Goal: Understand process/instructions: Learn about a topic

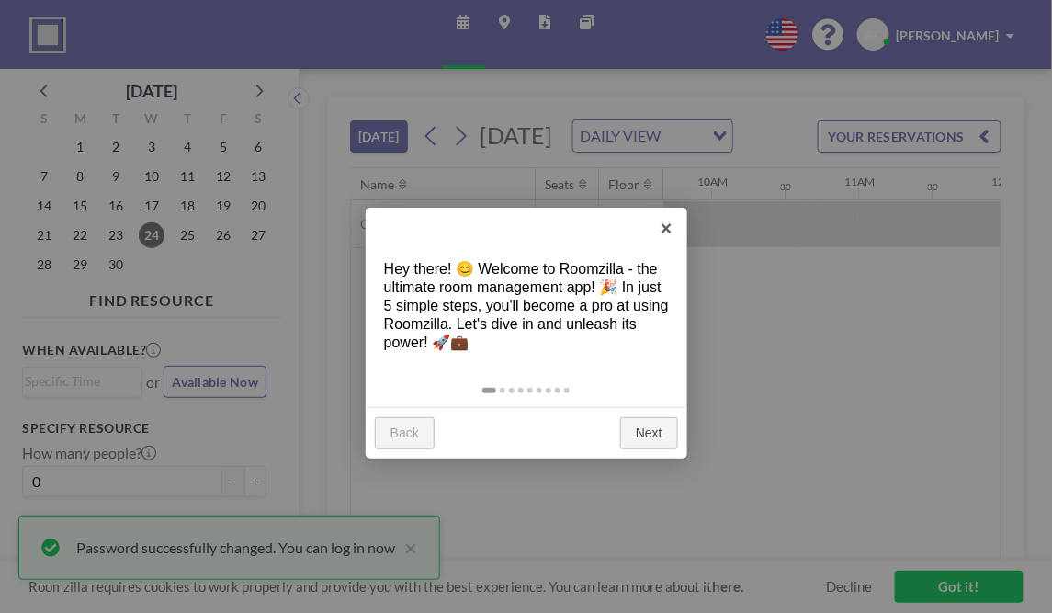
scroll to position [0, 1852]
click at [654, 417] on link "Next" at bounding box center [649, 433] width 58 height 33
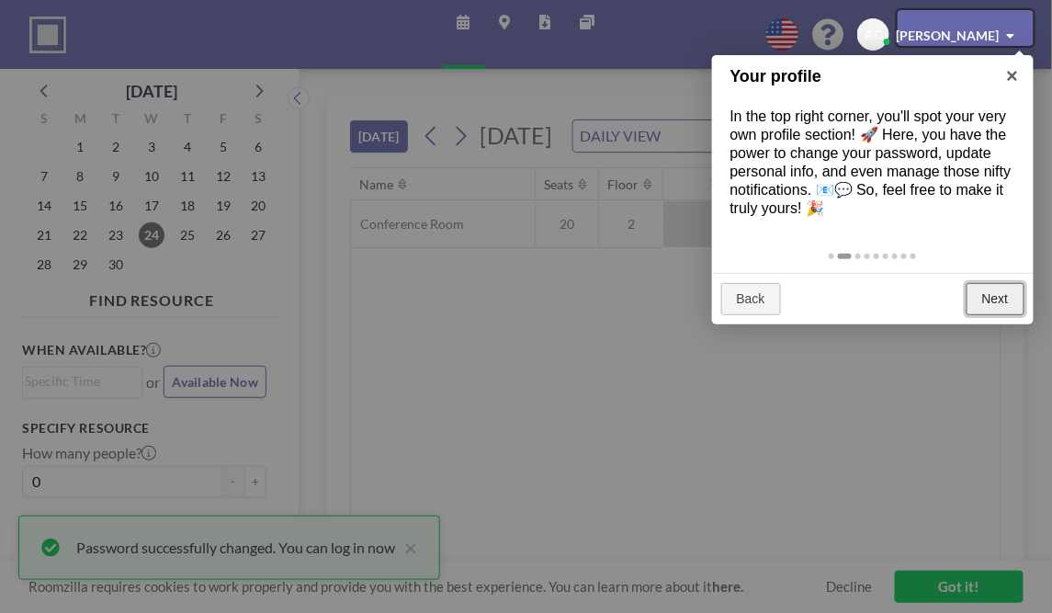
click at [993, 283] on link "Next" at bounding box center [996, 299] width 58 height 33
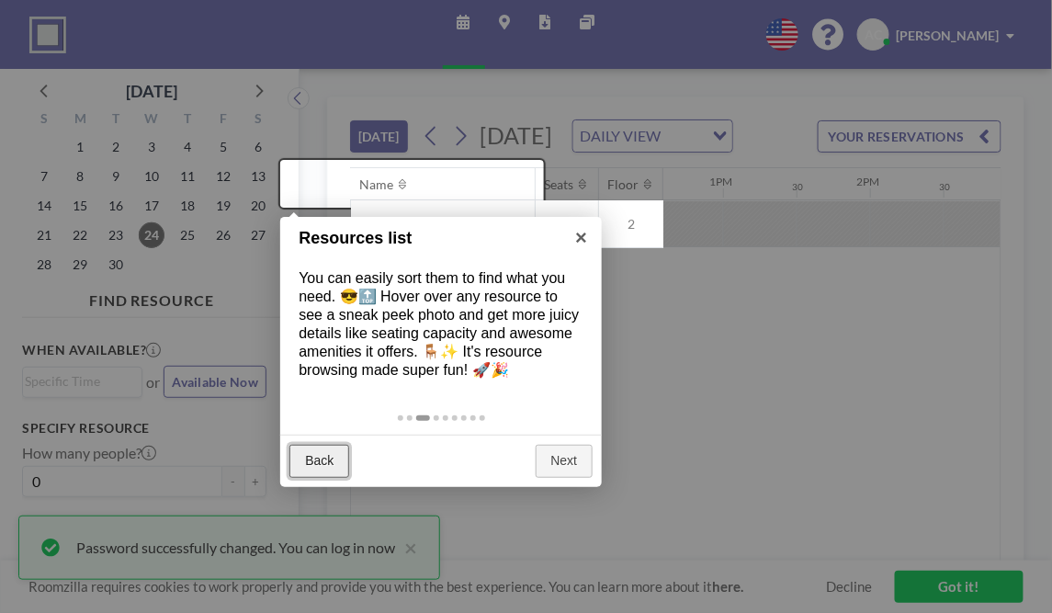
click at [318, 445] on link "Back" at bounding box center [320, 461] width 60 height 33
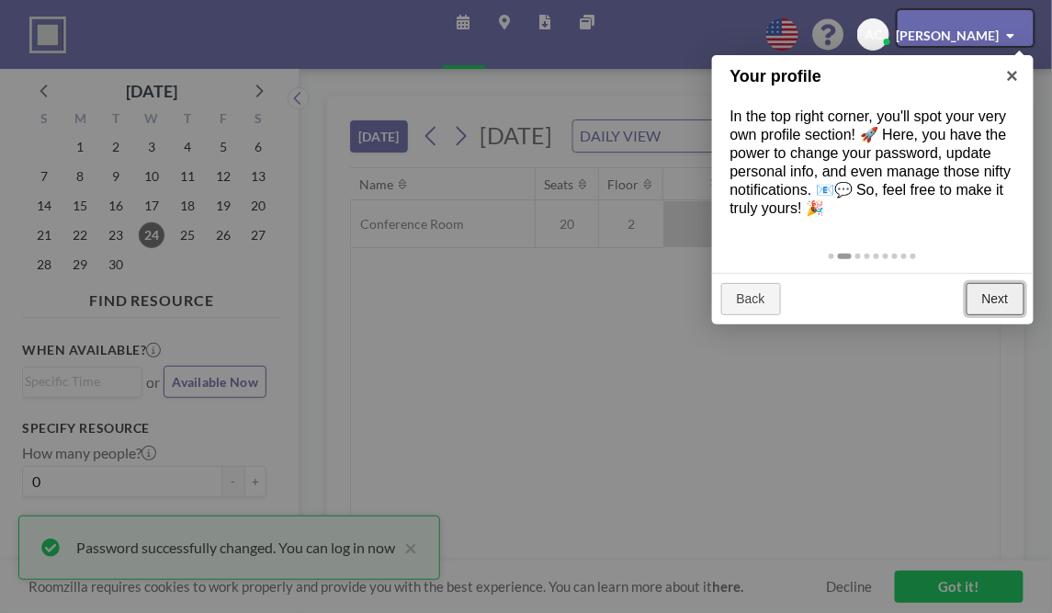
click at [995, 283] on link "Next" at bounding box center [996, 299] width 58 height 33
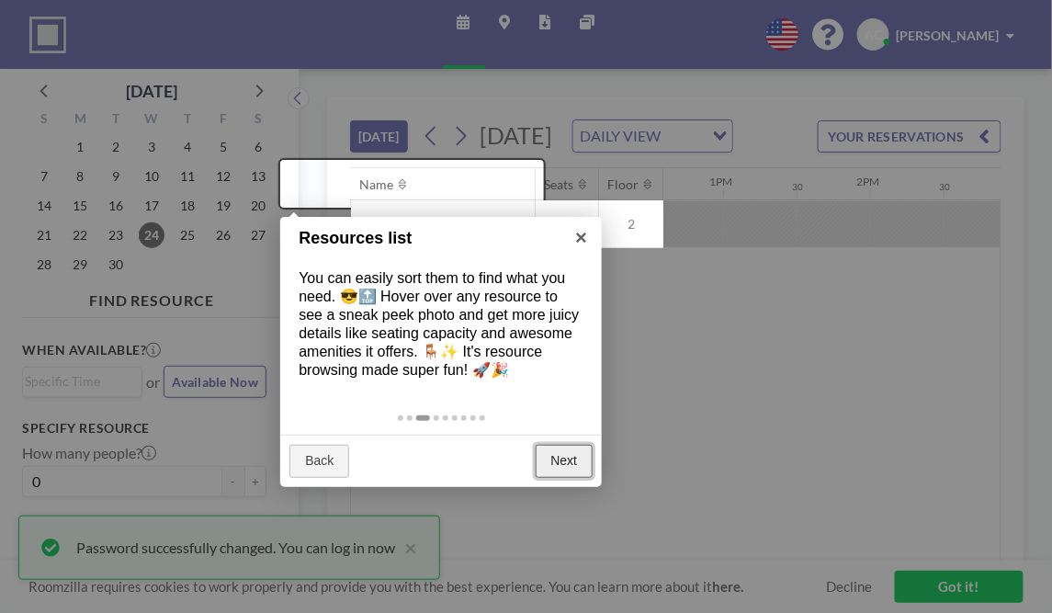
click at [568, 445] on link "Next" at bounding box center [565, 461] width 58 height 33
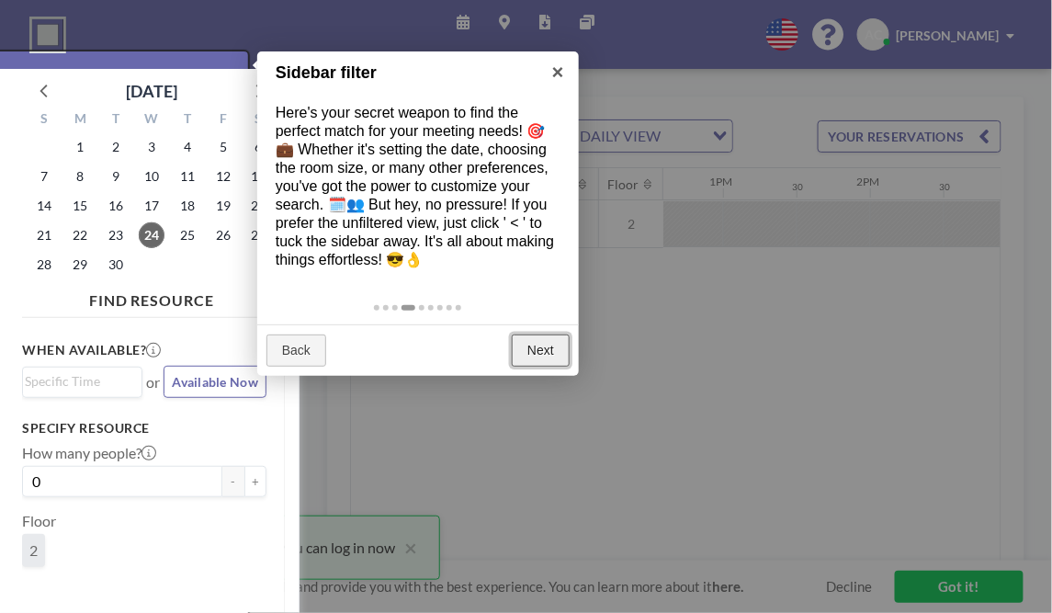
scroll to position [5, 0]
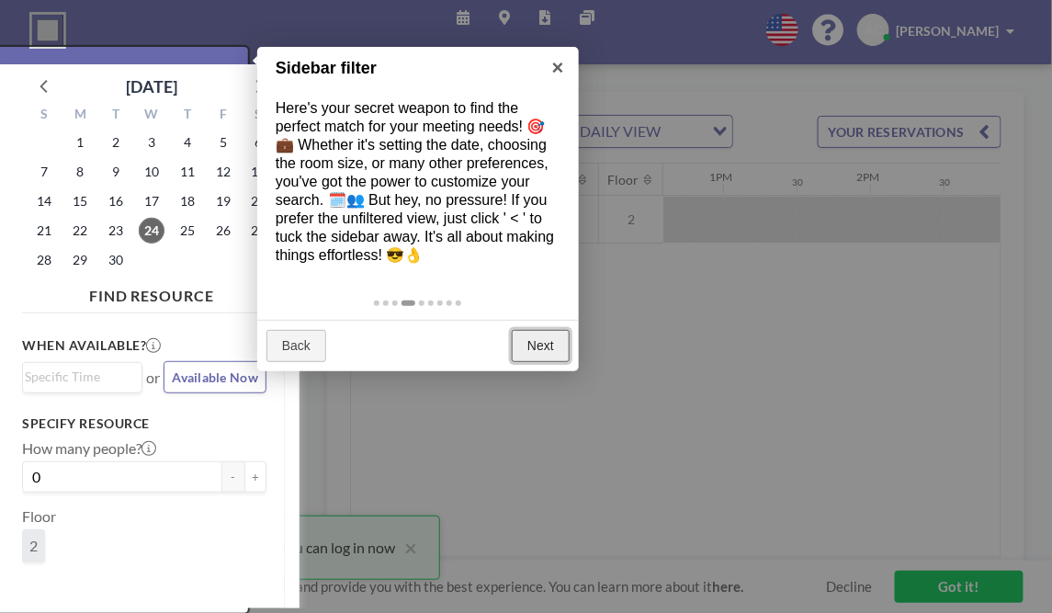
click at [548, 330] on link "Next" at bounding box center [541, 346] width 58 height 33
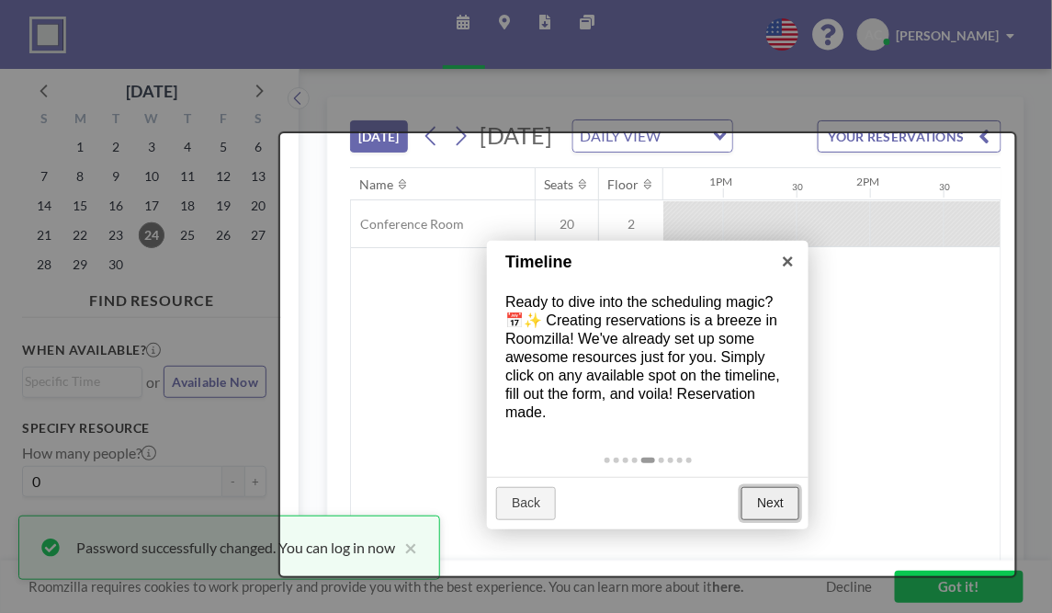
click at [767, 487] on link "Next" at bounding box center [771, 503] width 58 height 33
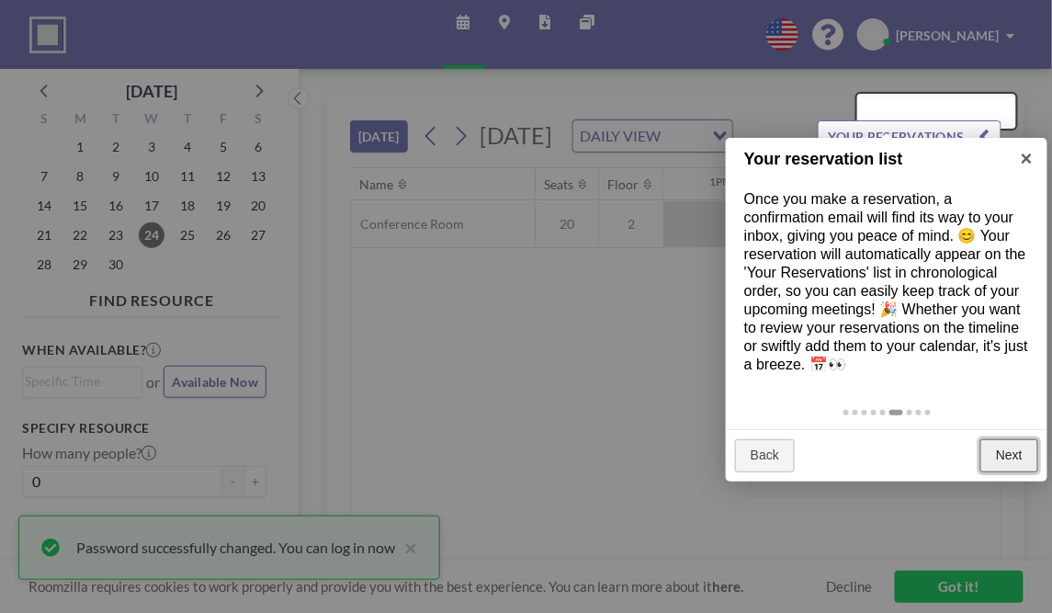
click at [1005, 439] on link "Next" at bounding box center [1010, 455] width 58 height 33
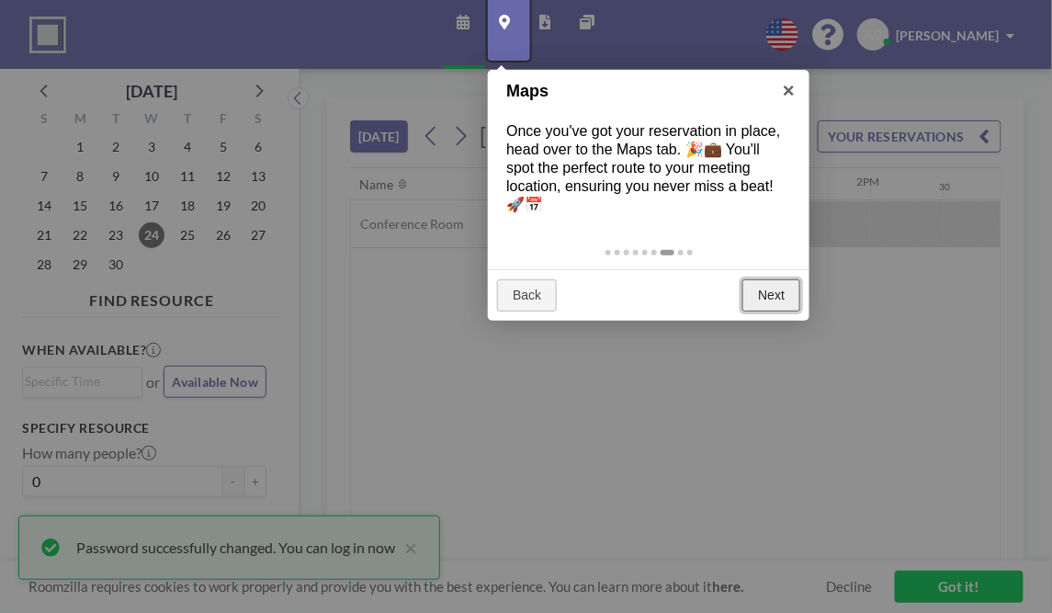
click at [757, 279] on link "Next" at bounding box center [772, 295] width 58 height 33
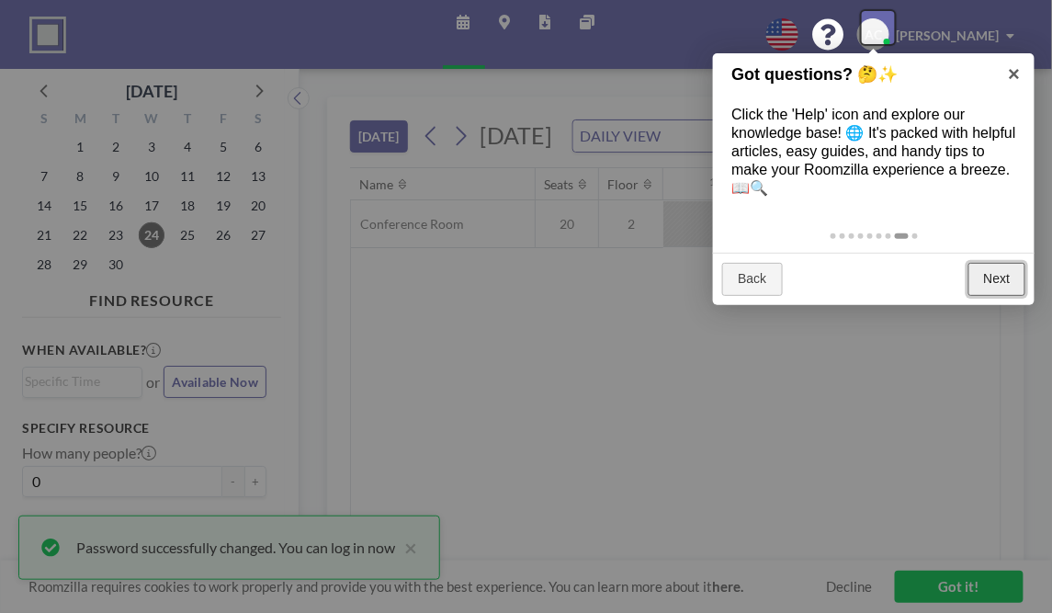
click at [998, 263] on link "Next" at bounding box center [998, 279] width 58 height 33
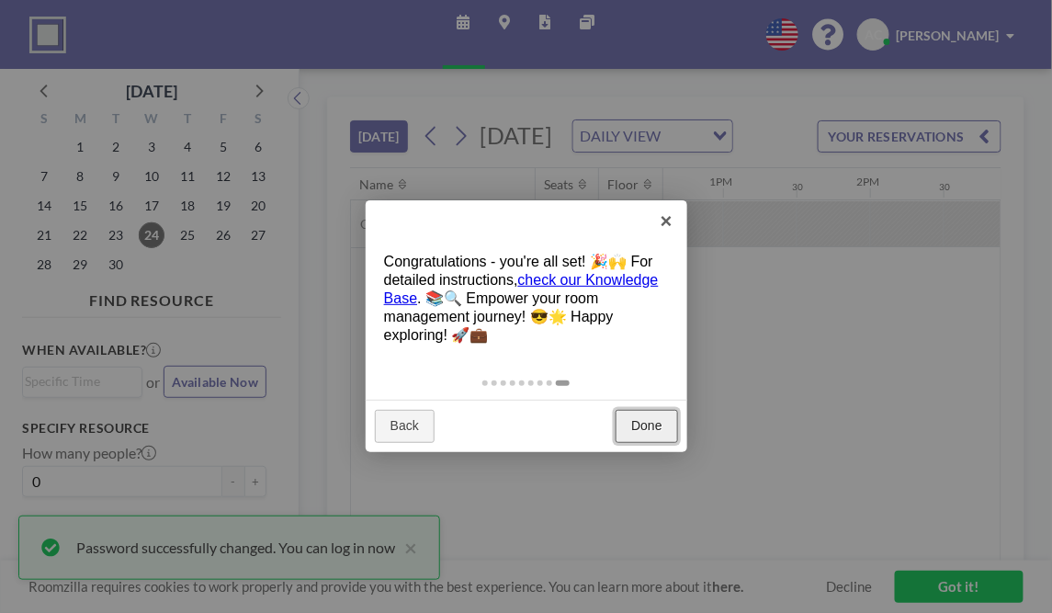
click at [650, 410] on link "Done" at bounding box center [647, 426] width 62 height 33
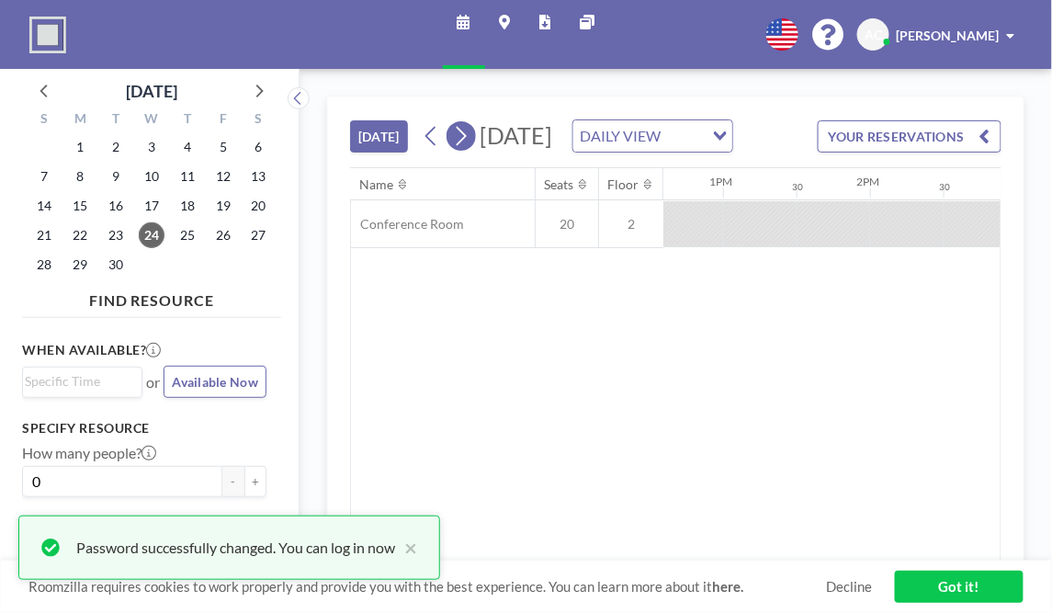
click at [452, 122] on icon at bounding box center [460, 136] width 17 height 28
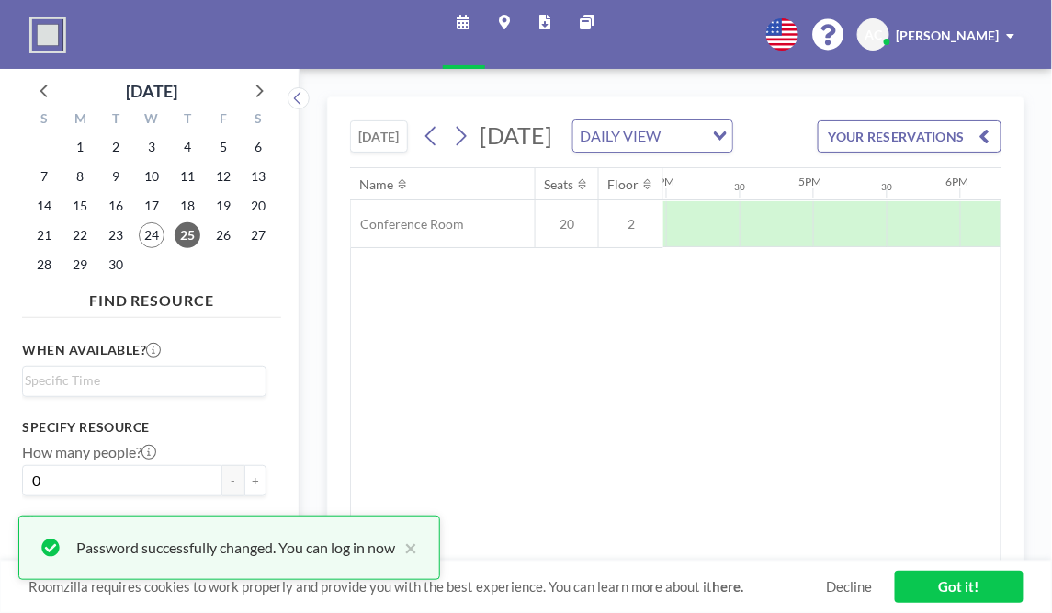
scroll to position [0, 2397]
click at [452, 122] on icon at bounding box center [460, 136] width 17 height 28
